Goal: Information Seeking & Learning: Find specific fact

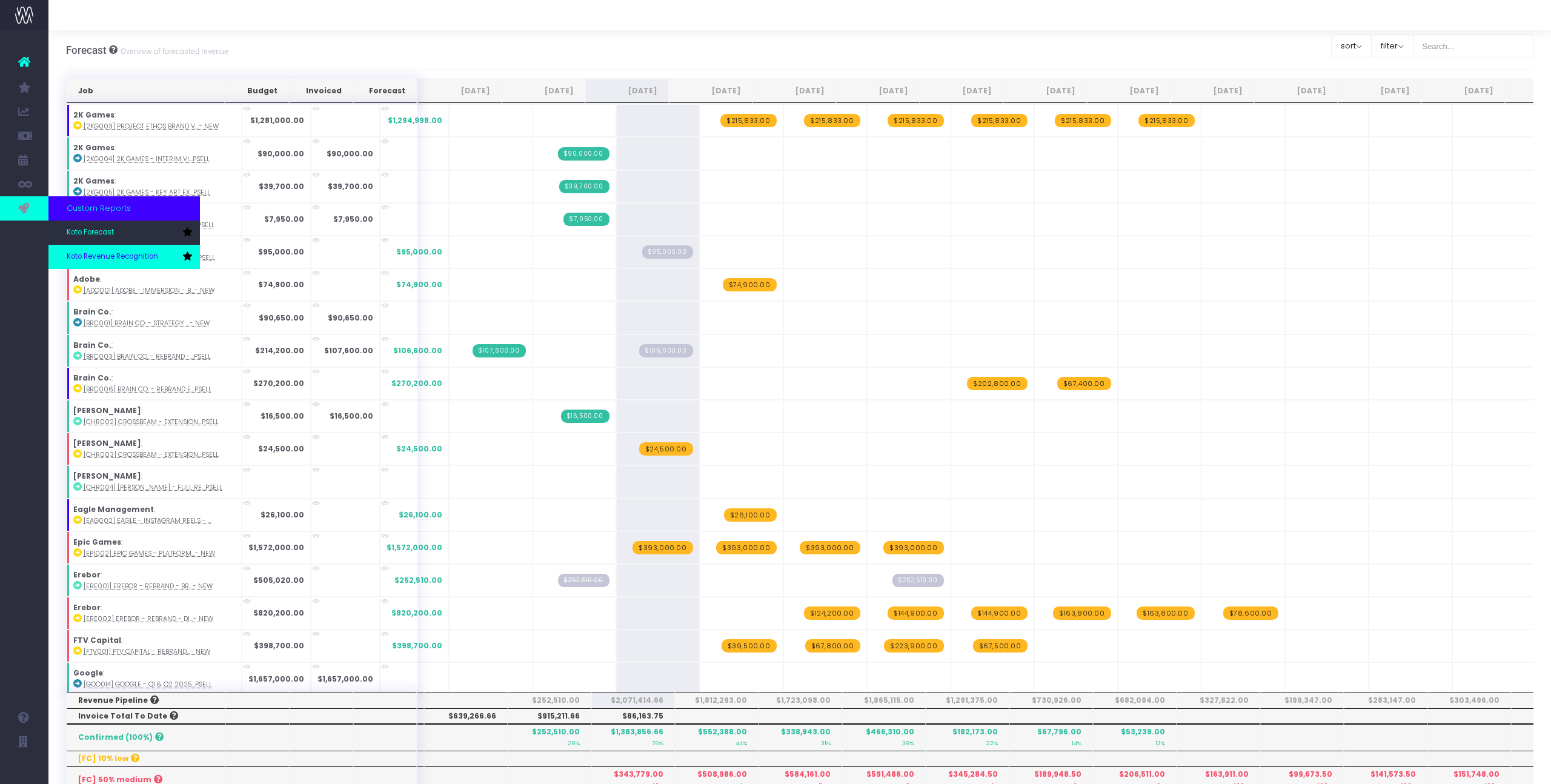
click at [86, 254] on span "Koto Revenue Recognition" at bounding box center [112, 257] width 91 height 11
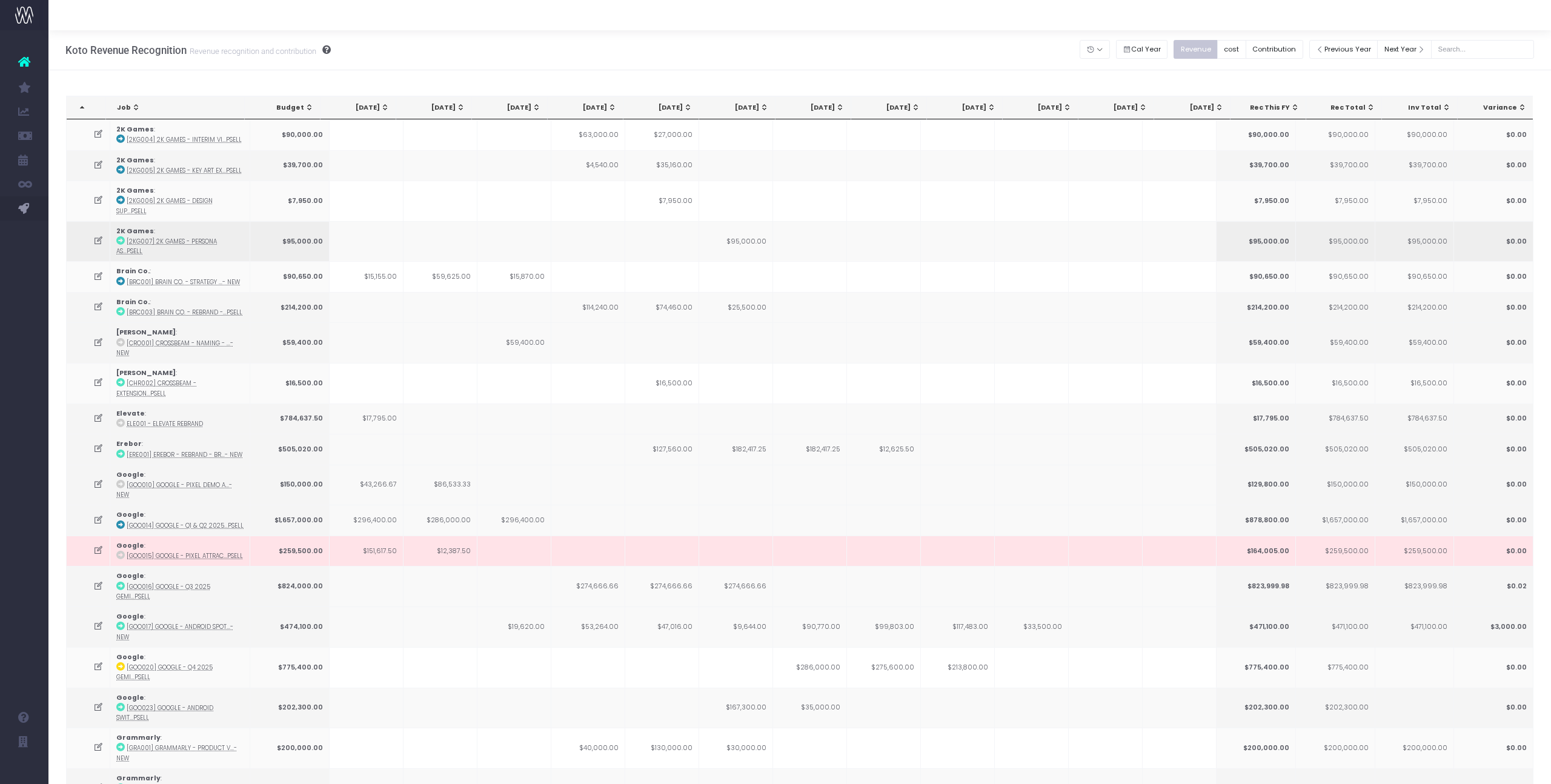
scroll to position [16, 0]
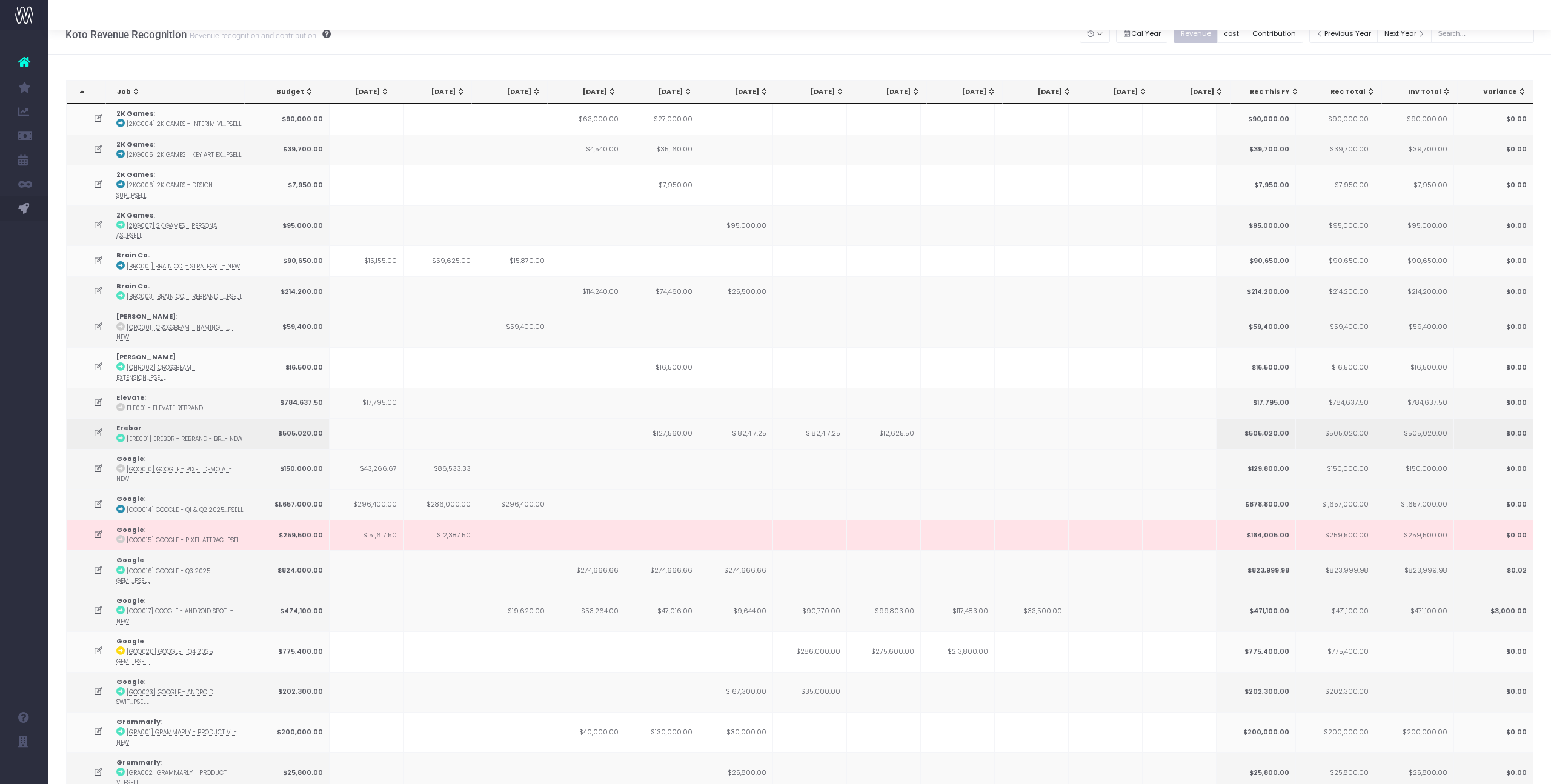
click at [671, 418] on td "$127,560.00" at bounding box center [662, 433] width 74 height 30
click at [672, 550] on td "$274,666.66" at bounding box center [662, 570] width 74 height 40
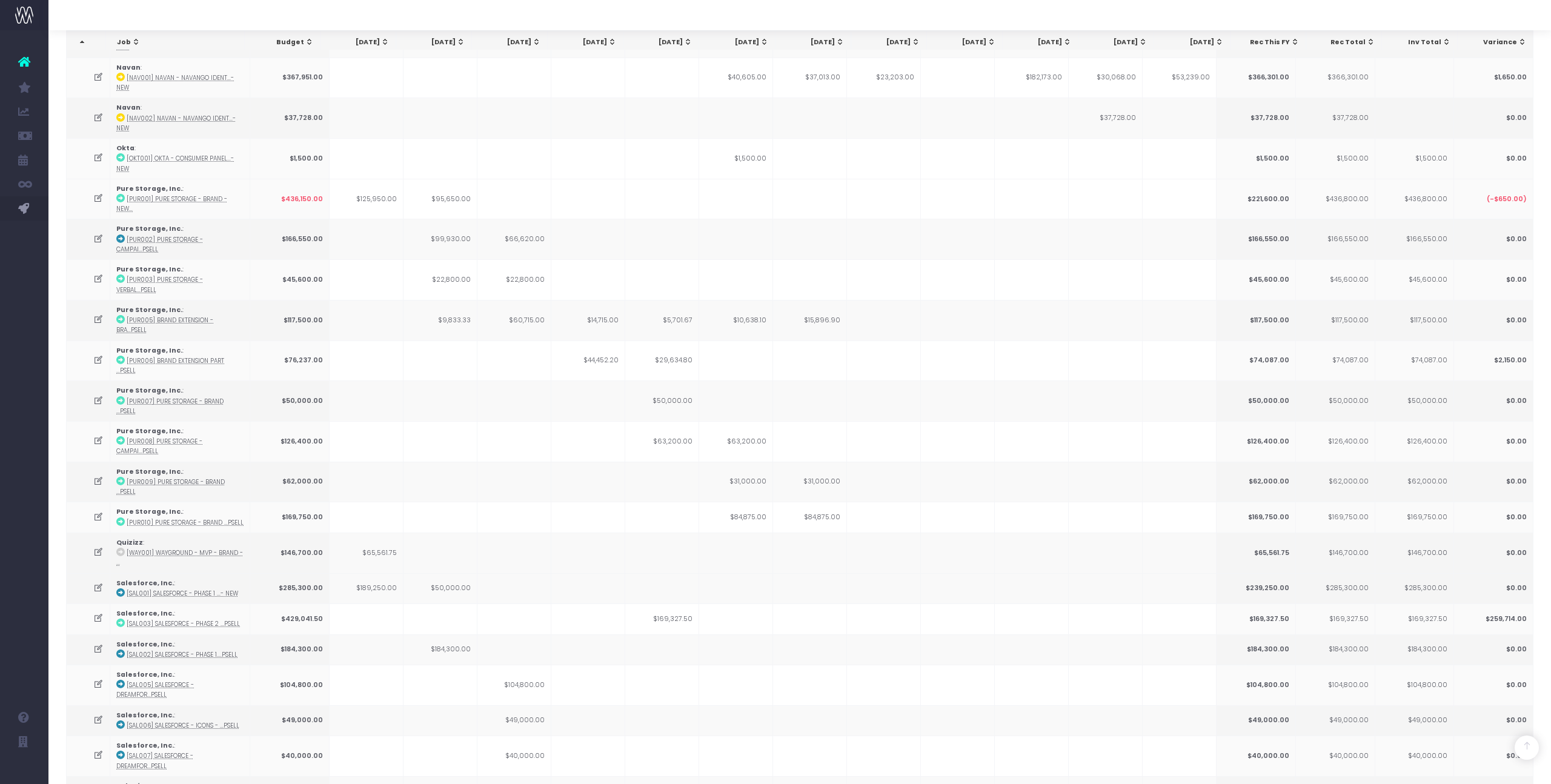
scroll to position [1038, 0]
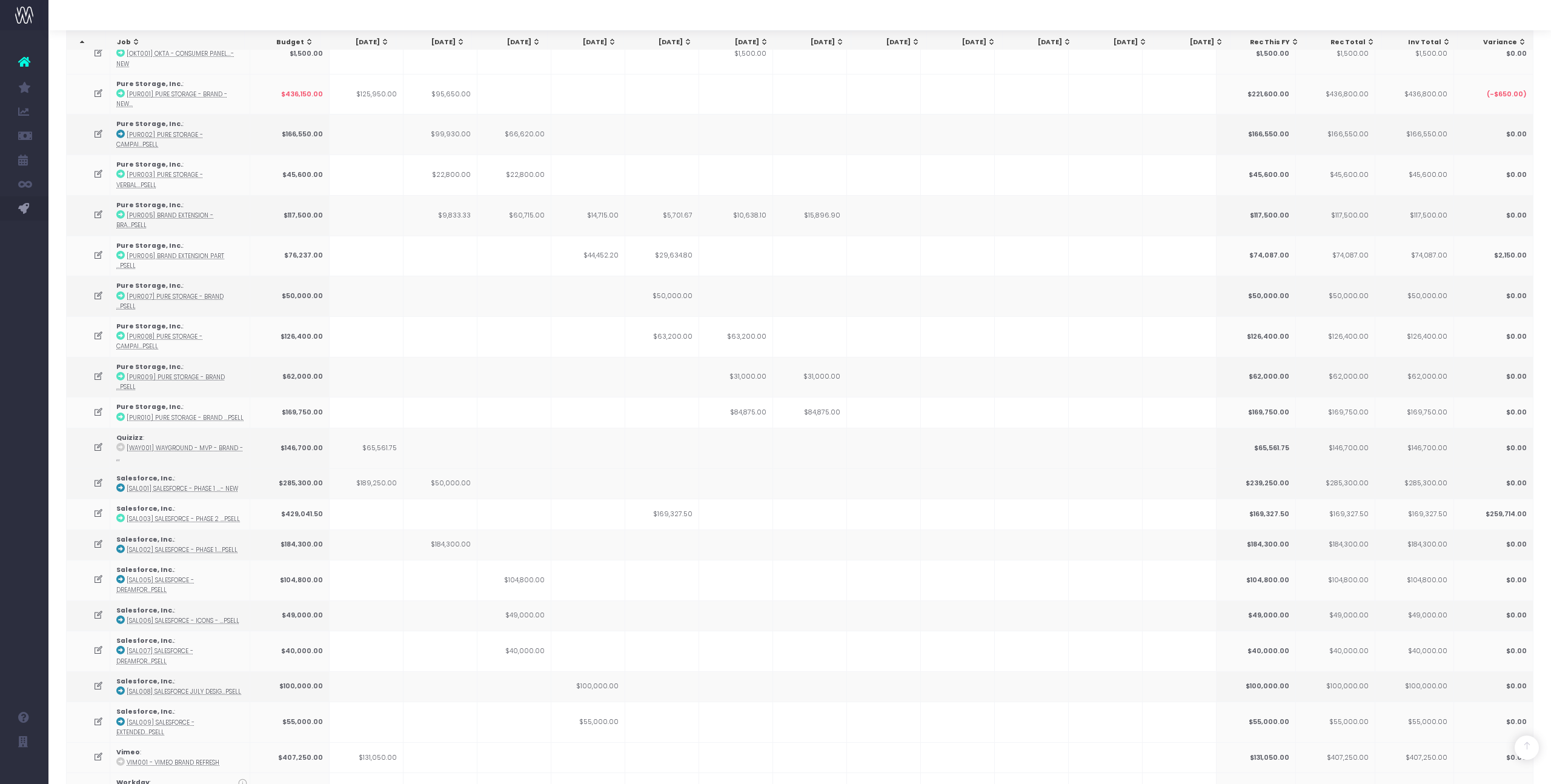
copy th "1,168,676.63"
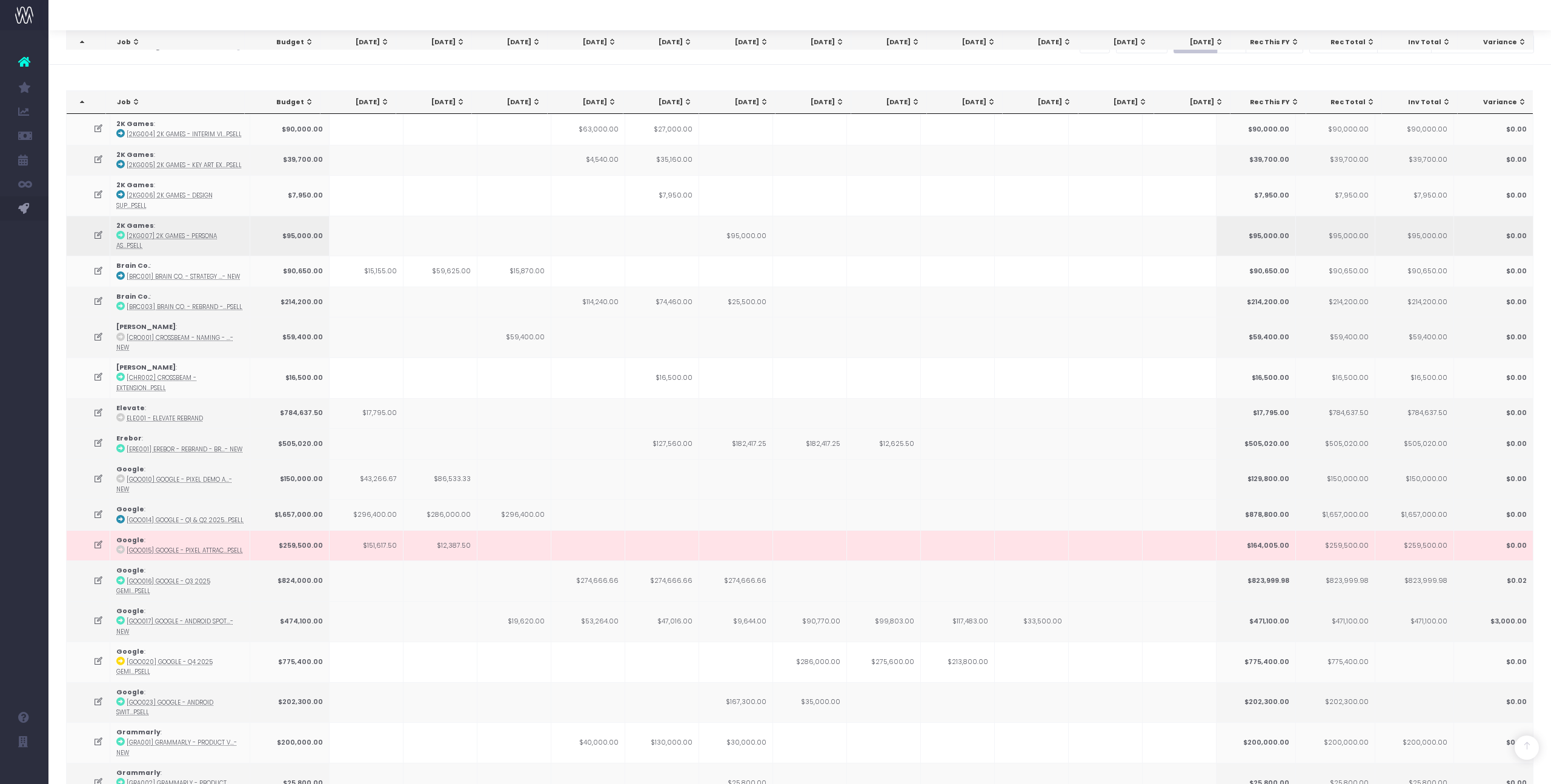
scroll to position [0, 0]
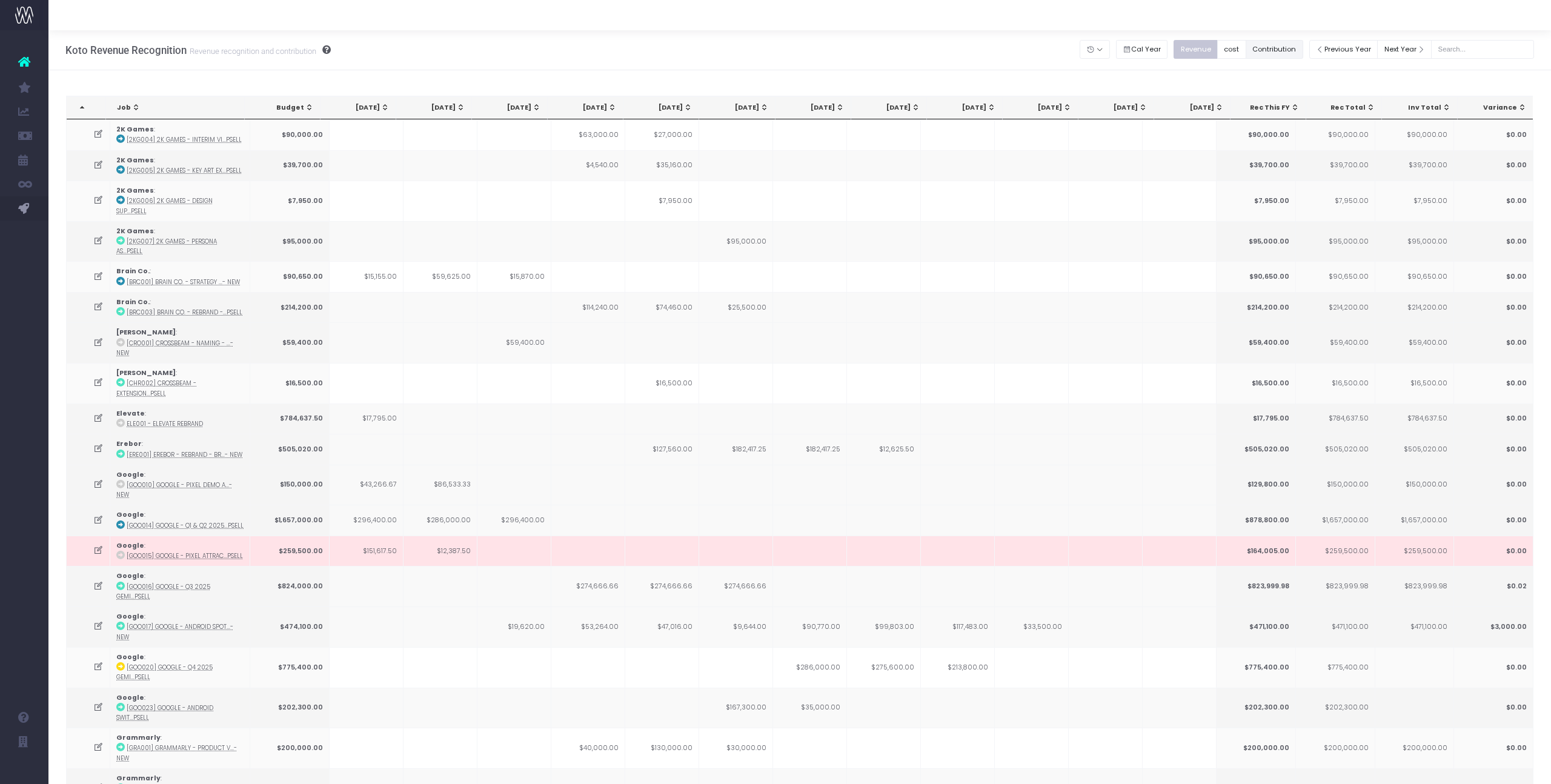
click at [1276, 52] on button "Contribution" at bounding box center [1275, 49] width 57 height 19
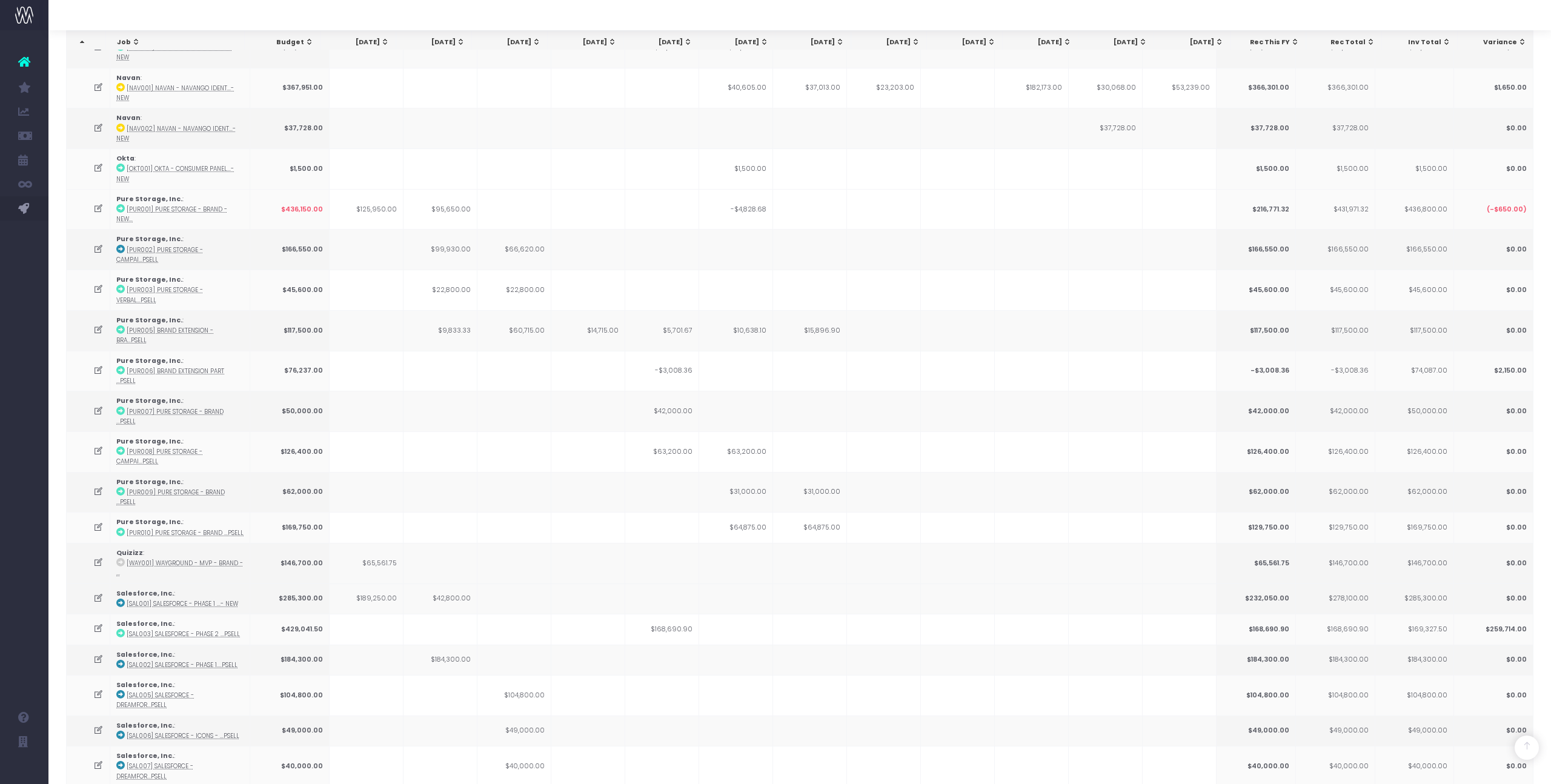
scroll to position [1041, 0]
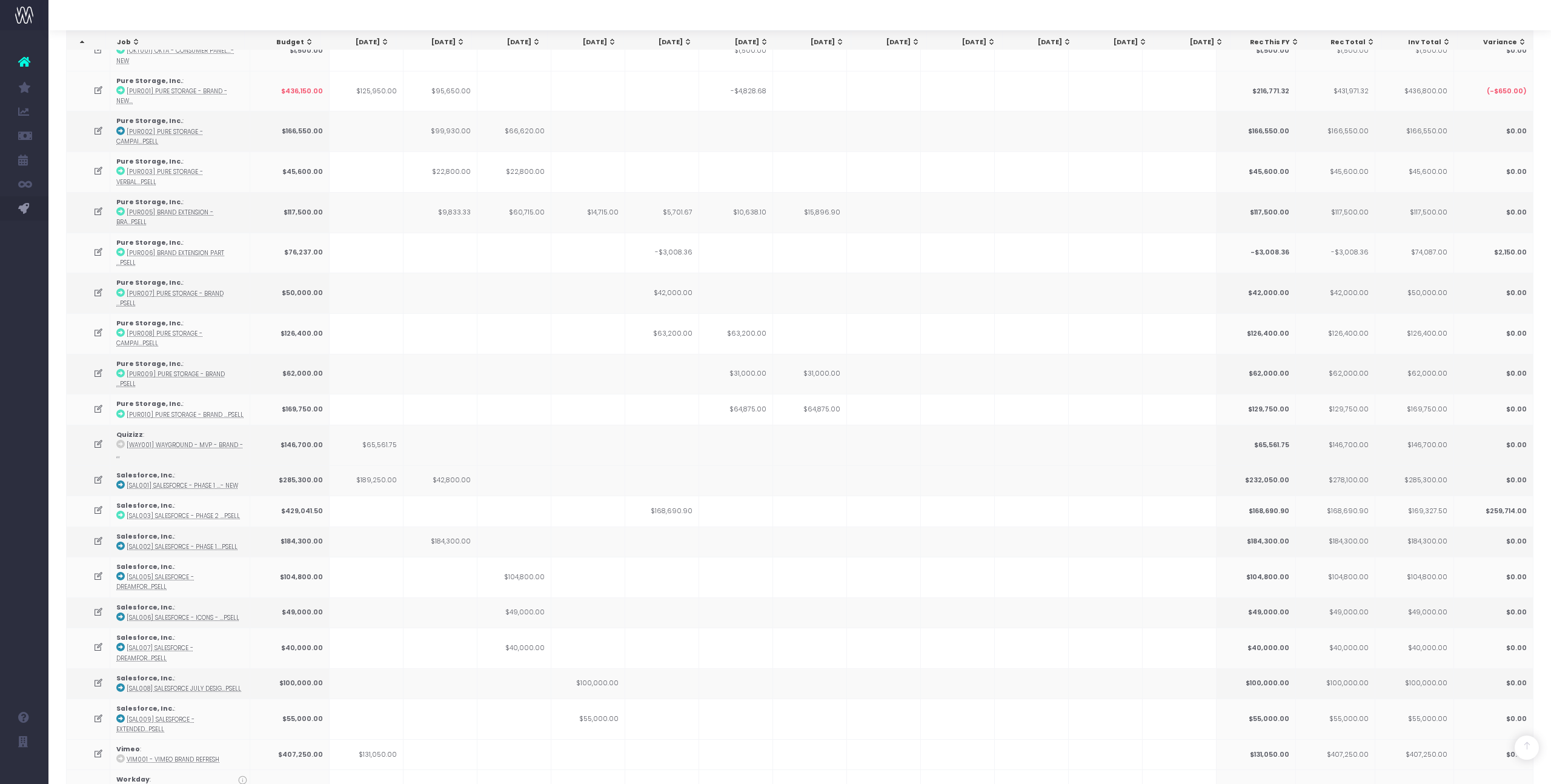
copy th "1,110,396.87"
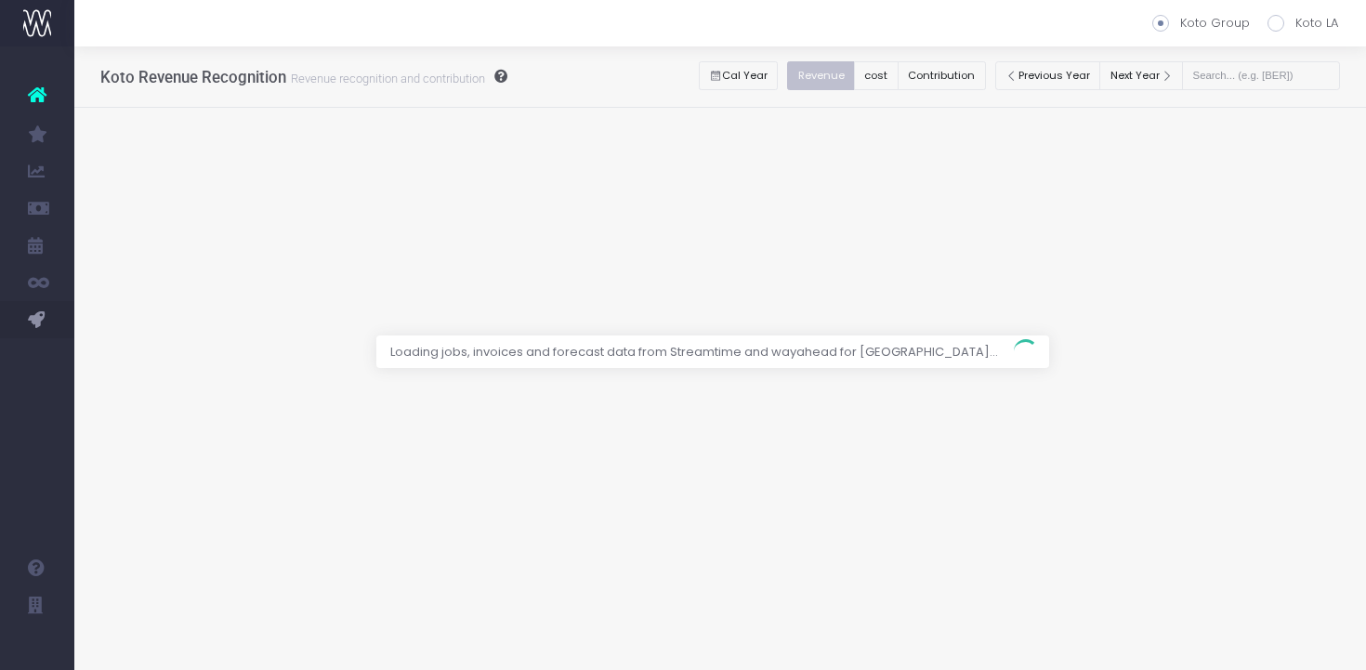
click at [1278, 69] on div at bounding box center [683, 335] width 1366 height 670
click at [1270, 78] on div at bounding box center [683, 335] width 1366 height 670
click at [1282, 76] on div at bounding box center [683, 335] width 1366 height 670
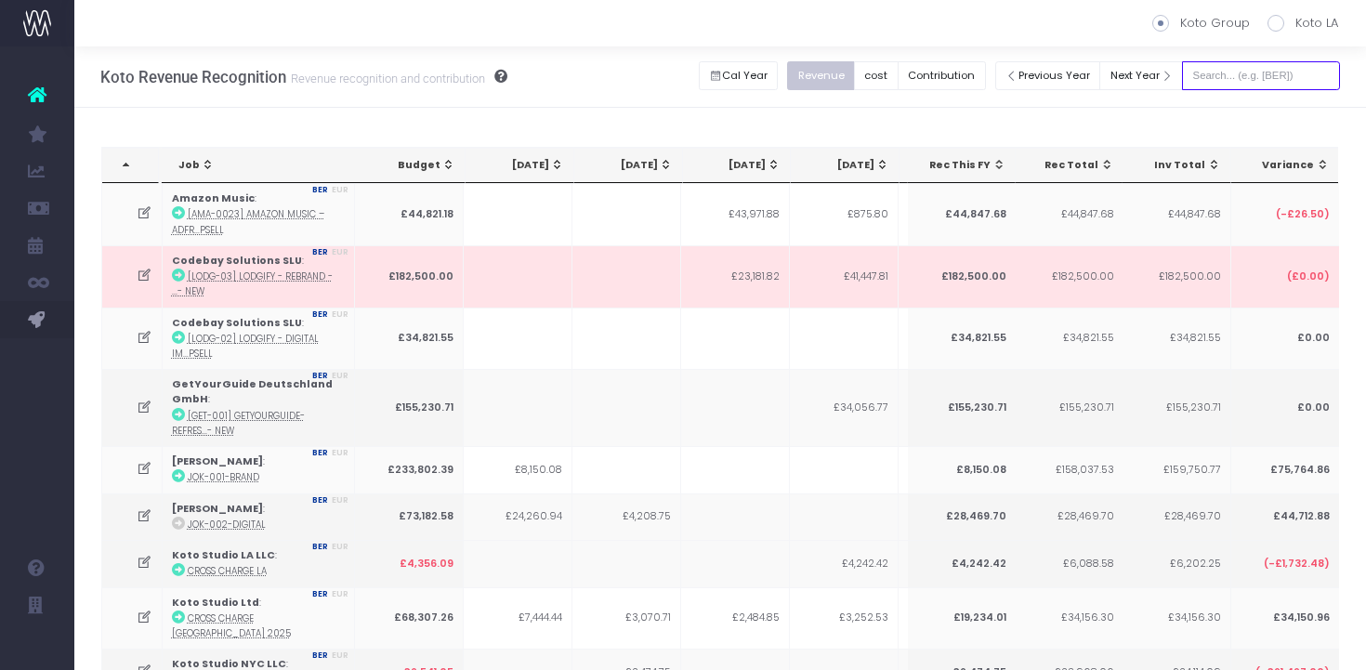
click at [1252, 69] on input "text" at bounding box center [1261, 75] width 158 height 29
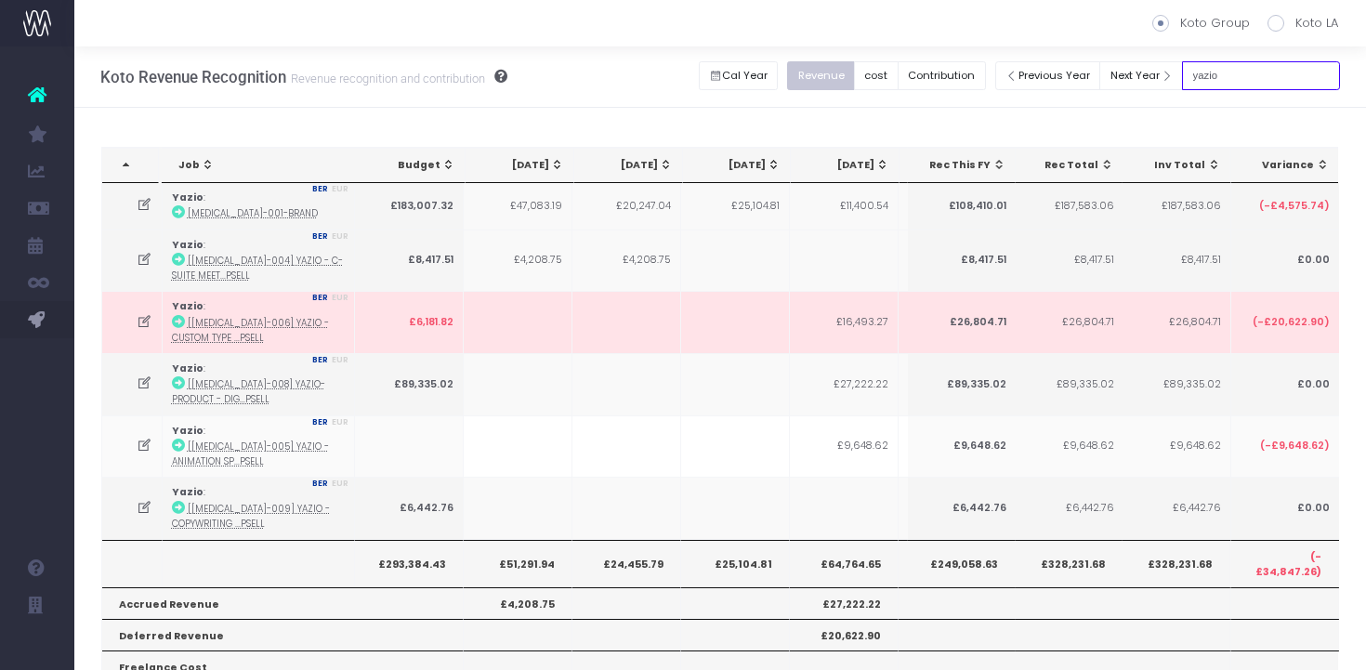
type input "yazio"
click at [181, 219] on link at bounding box center [178, 213] width 13 height 14
